Goal: Obtain resource: Obtain resource

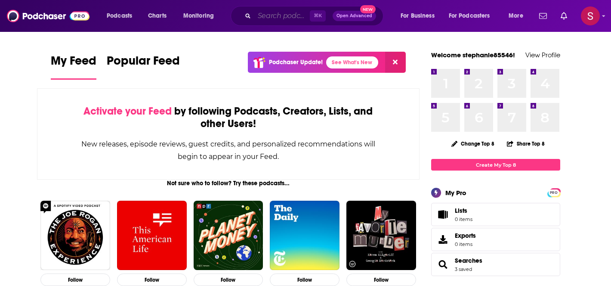
click at [289, 17] on input "Search podcasts, credits, & more..." at bounding box center [282, 16] width 56 height 14
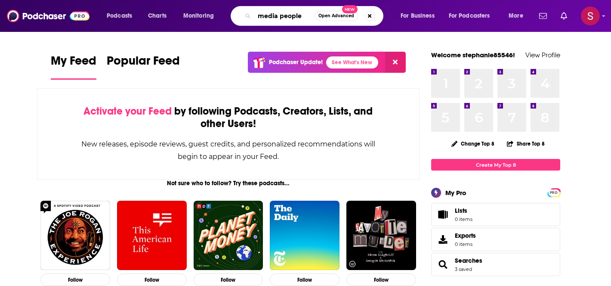
type input "media people"
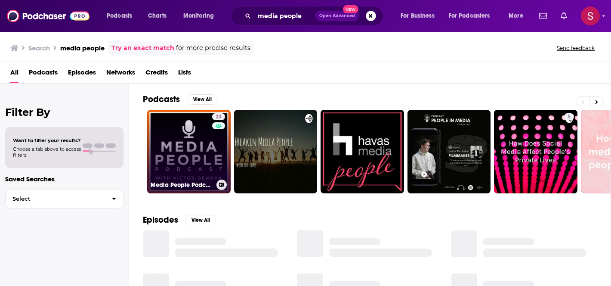
click at [205, 139] on link "23 Media People Podcast" at bounding box center [188, 151] width 83 height 83
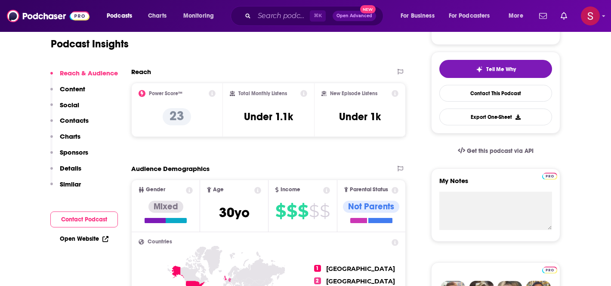
scroll to position [184, 0]
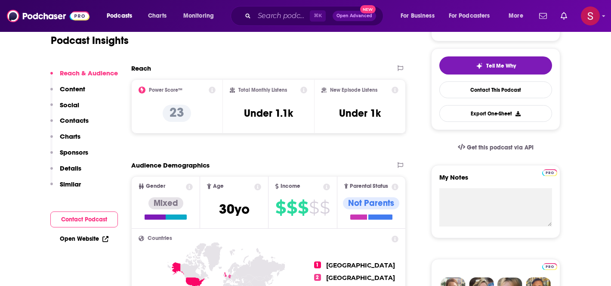
click at [212, 90] on icon at bounding box center [212, 90] width 7 height 7
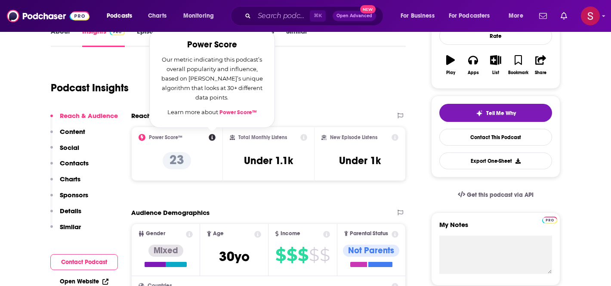
scroll to position [127, 0]
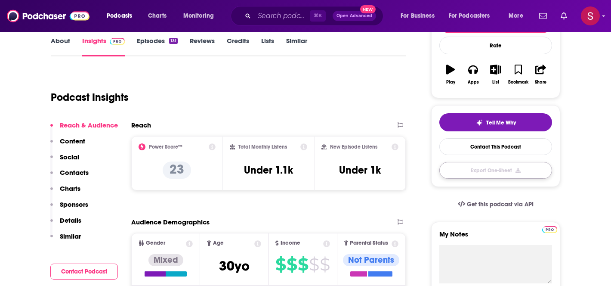
click at [493, 170] on button "Export One-Sheet" at bounding box center [495, 170] width 113 height 17
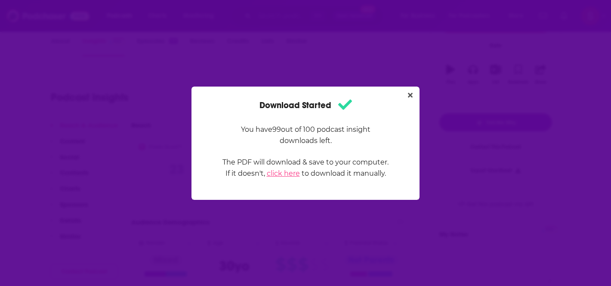
click at [288, 173] on link "click here" at bounding box center [283, 173] width 33 height 8
click at [410, 95] on icon "Close" at bounding box center [410, 95] width 5 height 5
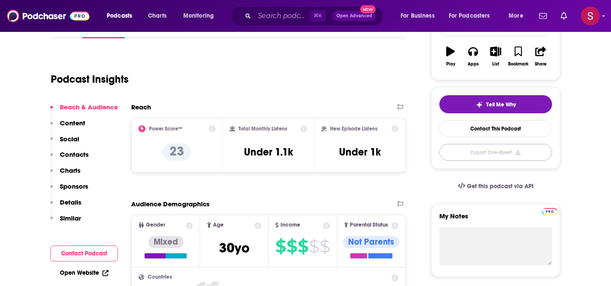
scroll to position [162, 0]
